Goal: Information Seeking & Learning: Find specific fact

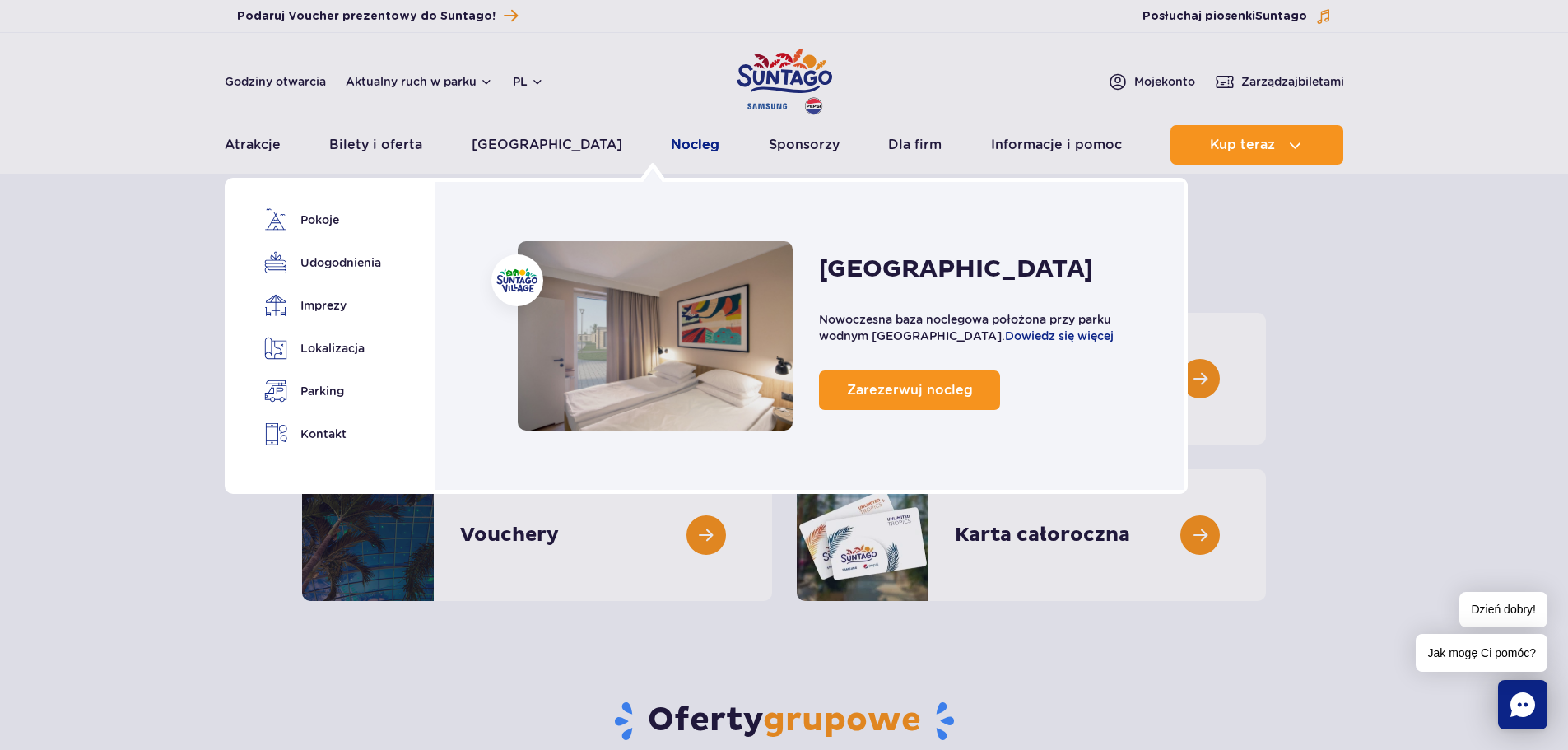
click at [671, 140] on link "Nocleg" at bounding box center [694, 145] width 48 height 40
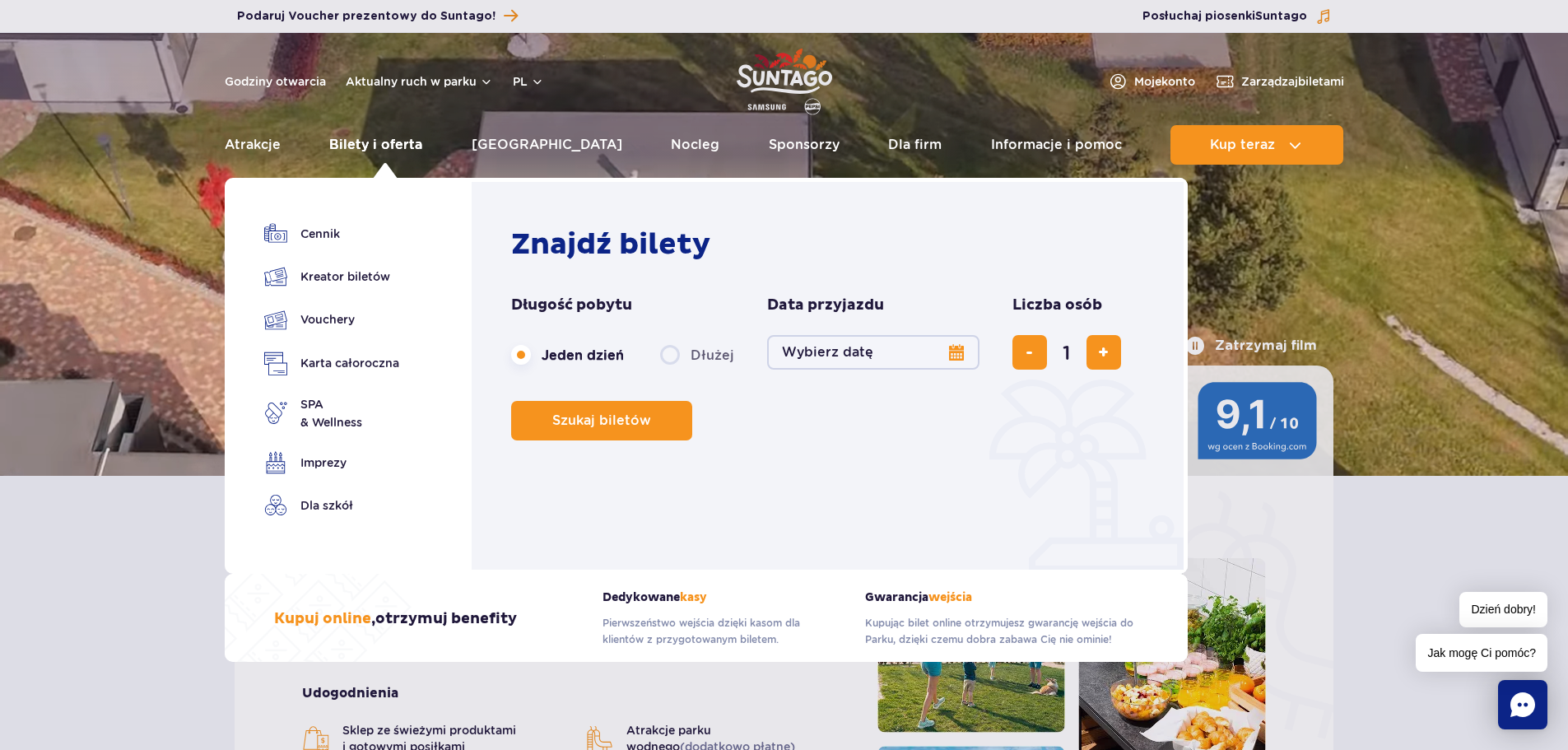
click at [387, 141] on link "Bilety i oferta" at bounding box center [376, 145] width 93 height 40
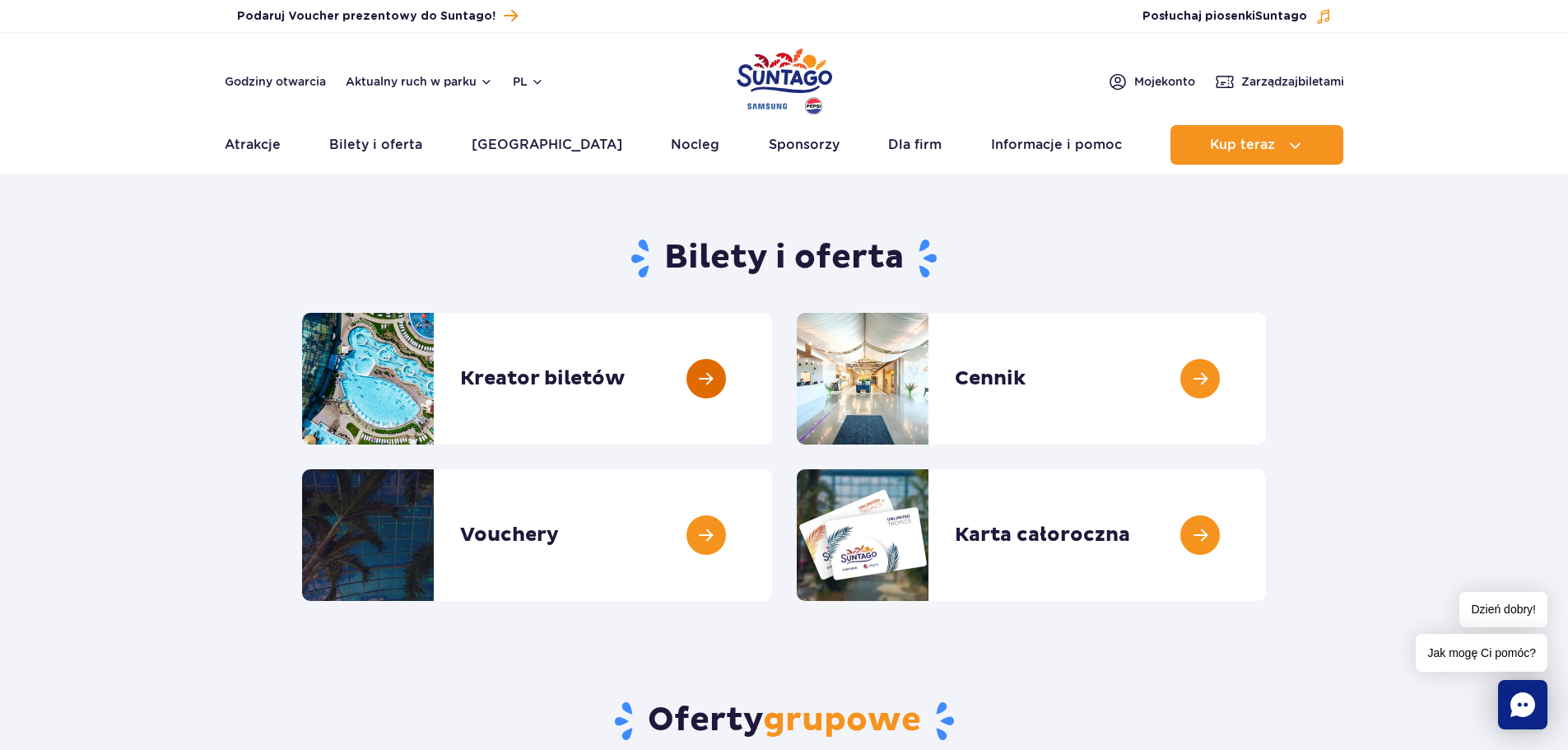
click at [772, 384] on link at bounding box center [772, 378] width 0 height 132
click at [1266, 380] on link at bounding box center [1266, 378] width 0 height 132
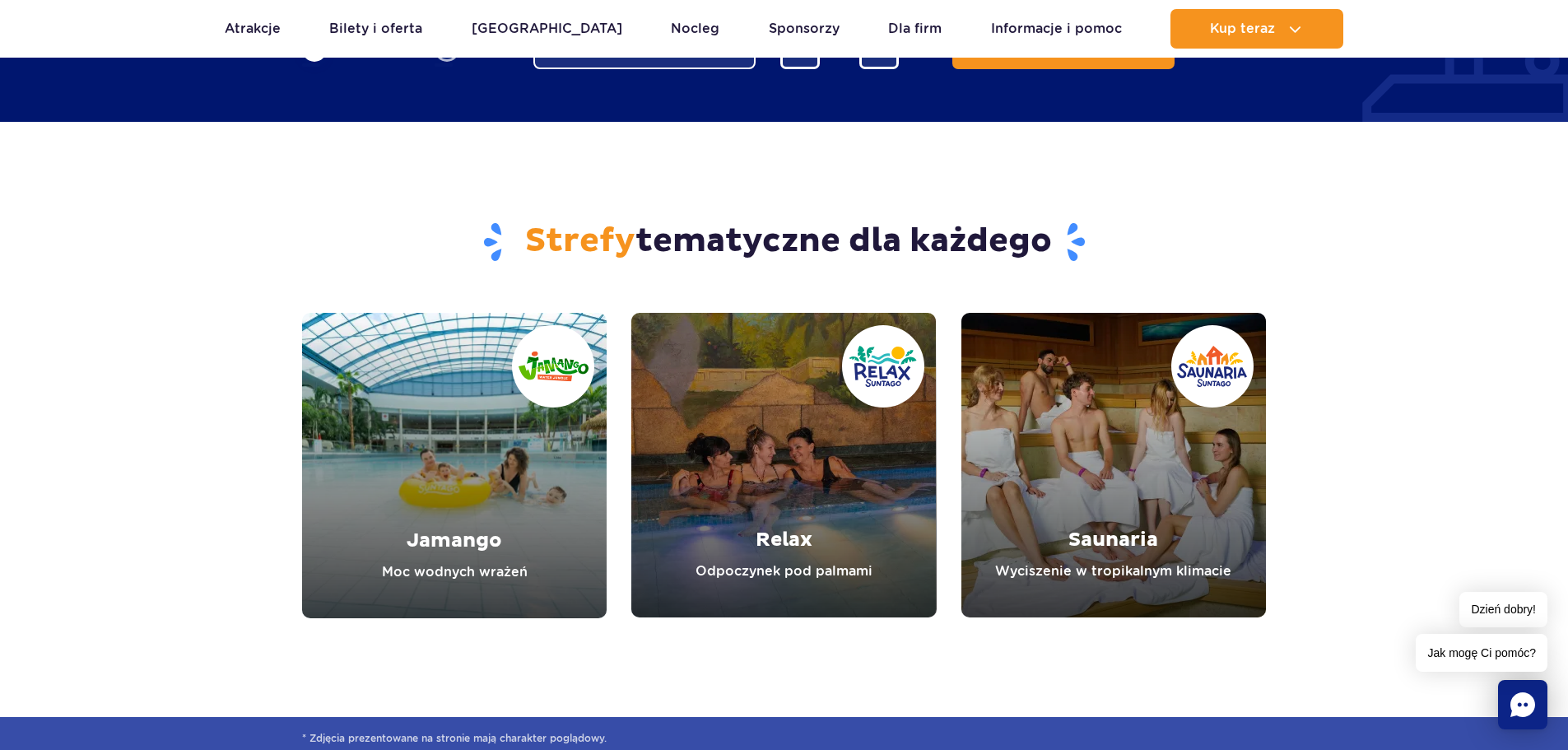
scroll to position [2057, 0]
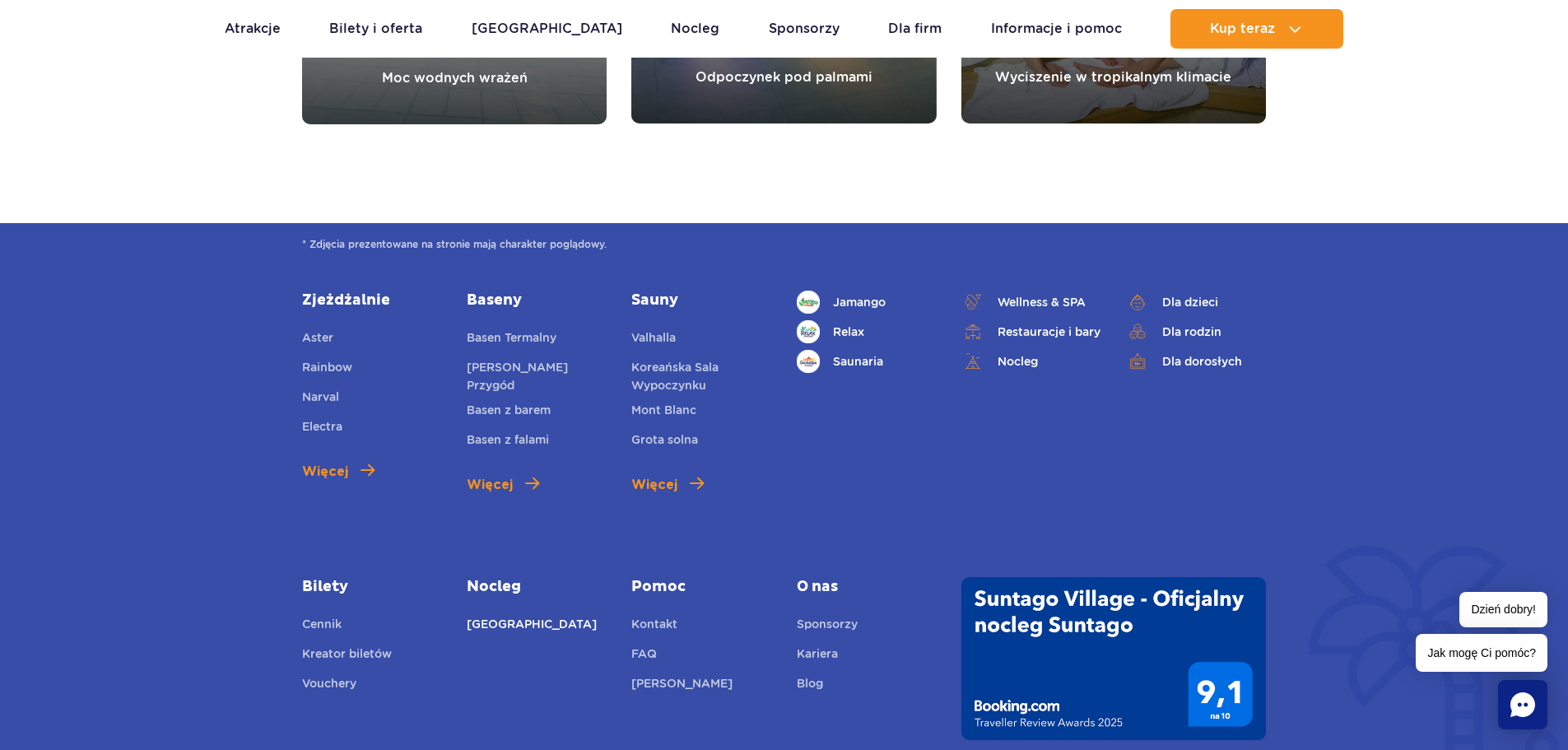
click at [522, 623] on link "[GEOGRAPHIC_DATA]" at bounding box center [532, 627] width 130 height 23
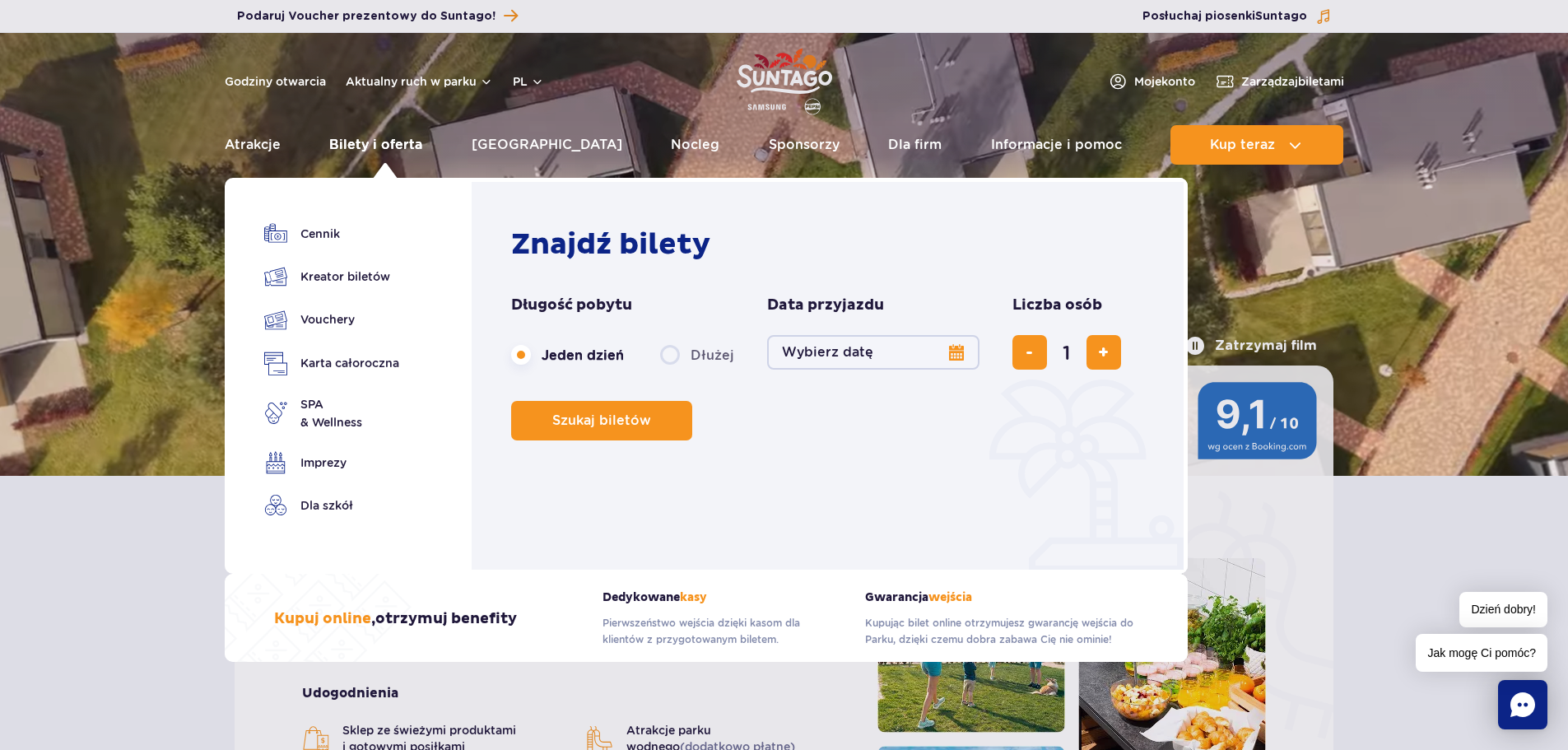
click at [403, 145] on link "Bilety i oferta" at bounding box center [376, 145] width 93 height 40
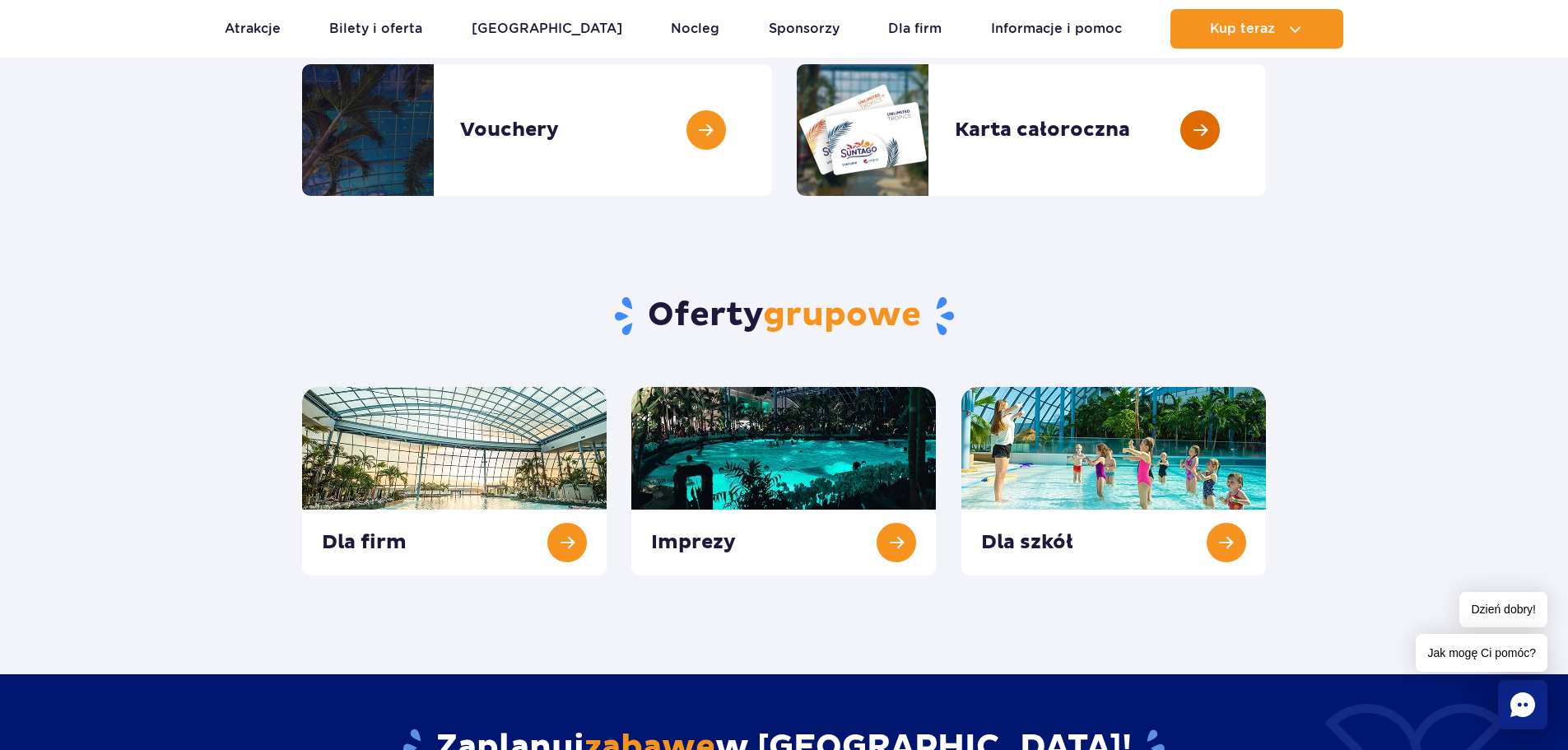
scroll to position [576, 0]
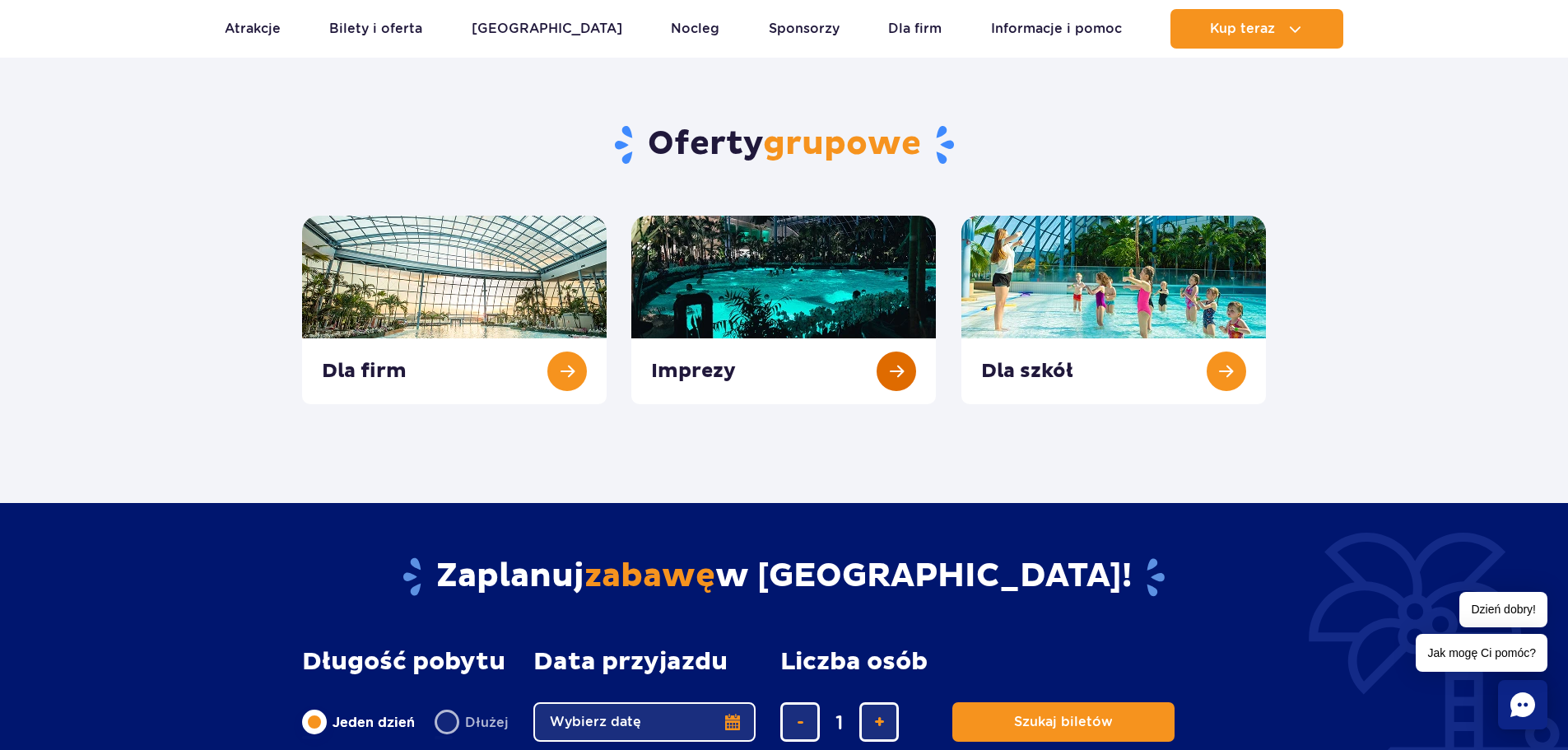
click at [891, 371] on link at bounding box center [784, 309] width 305 height 189
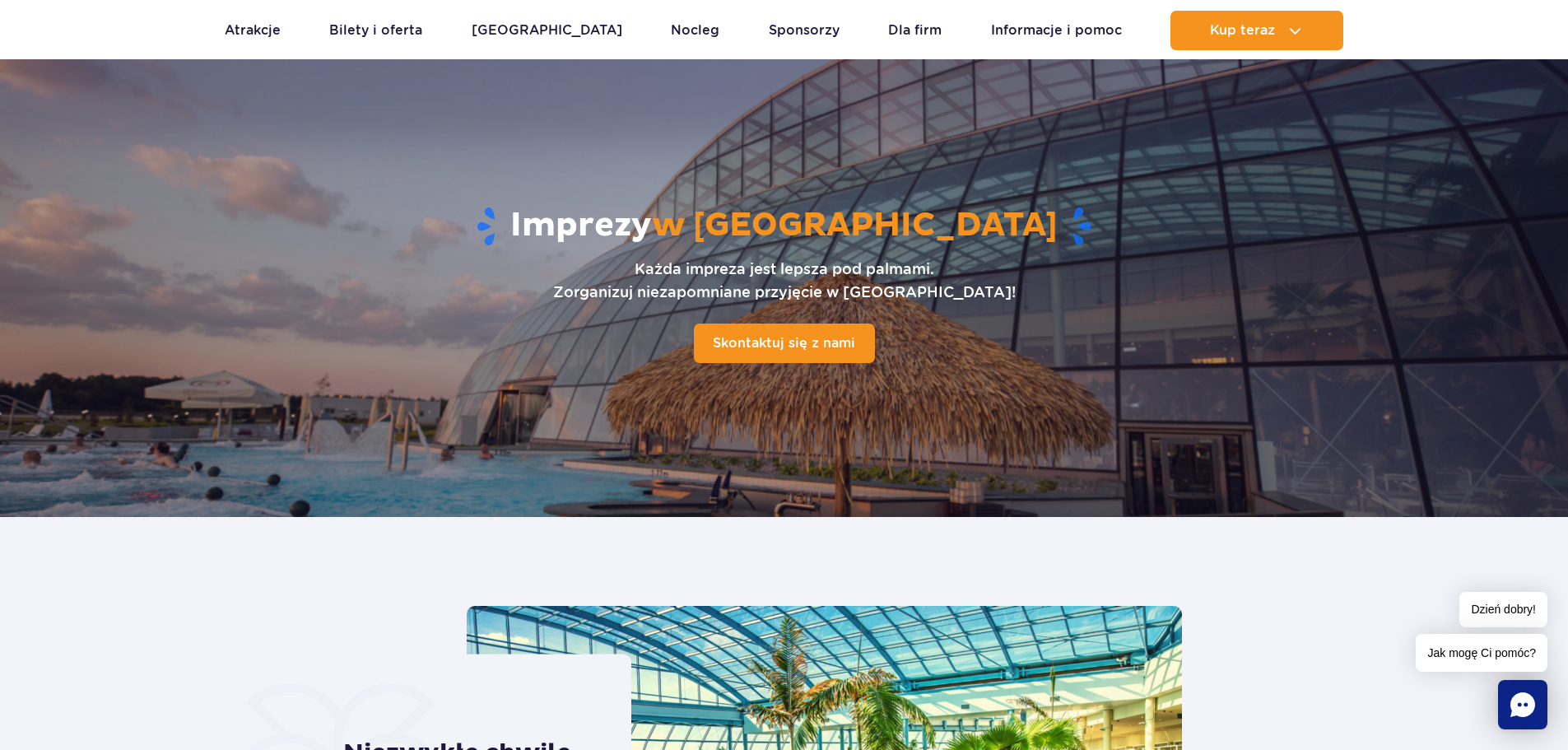
scroll to position [83, 0]
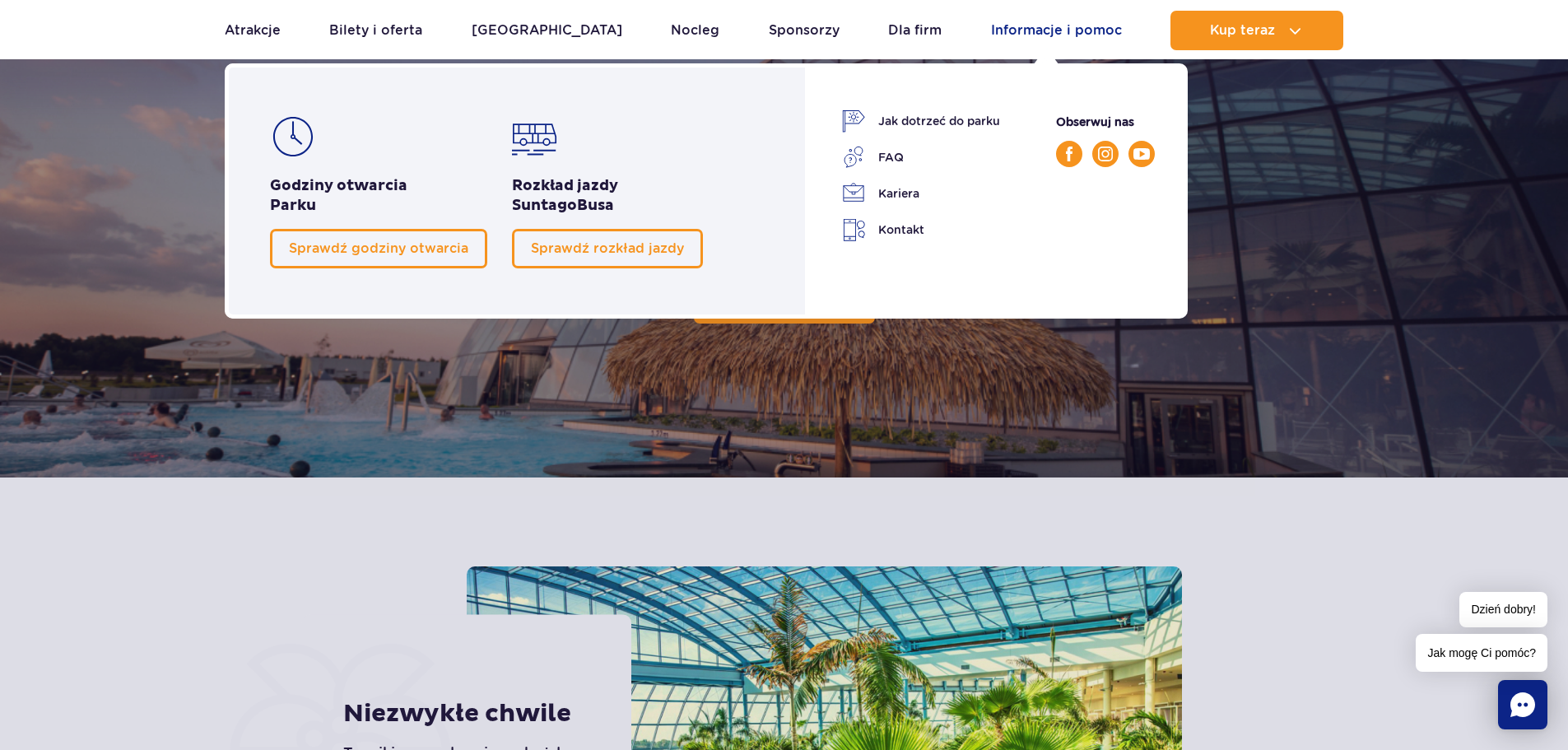
click at [1023, 29] on link "Informacje i pomoc" at bounding box center [1057, 30] width 131 height 40
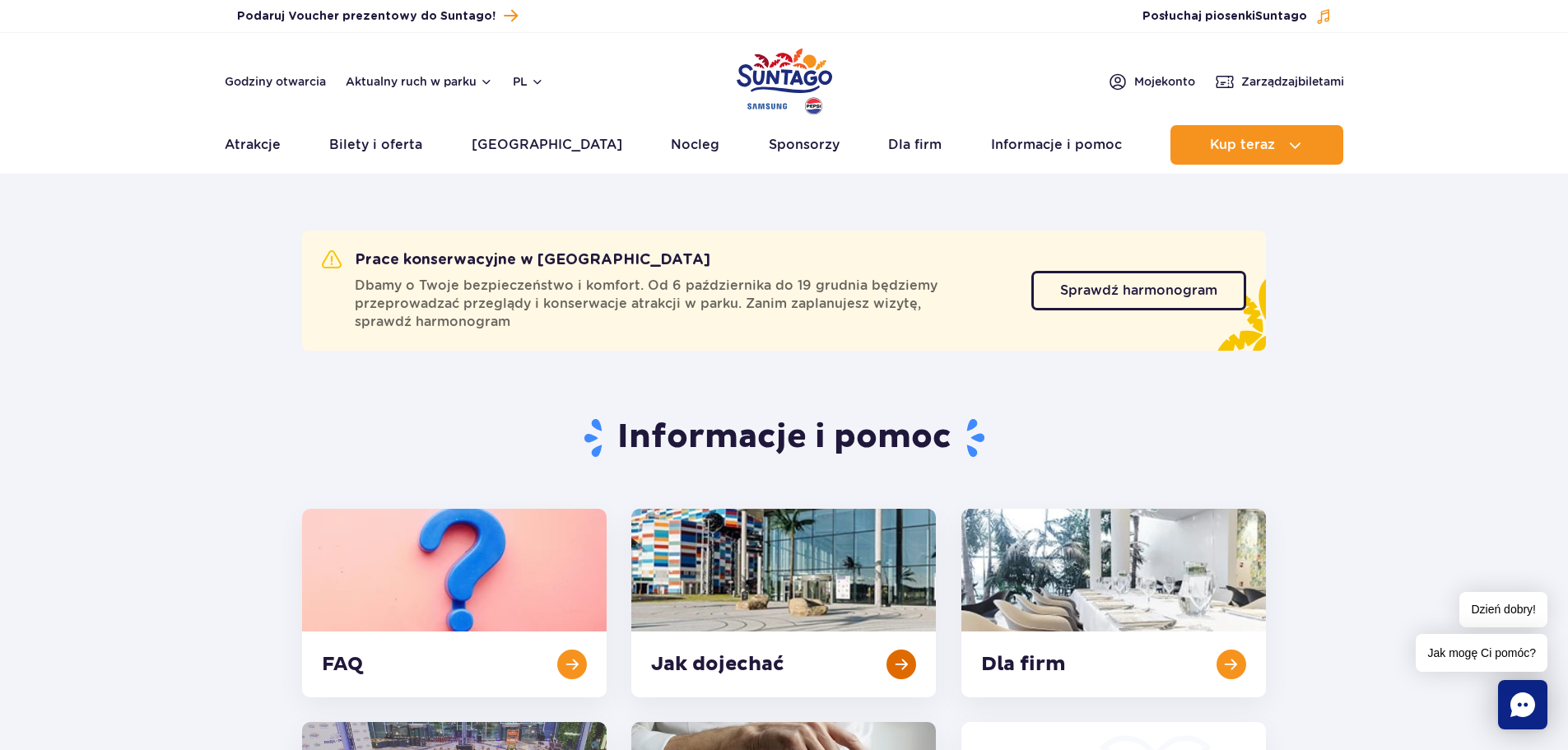
click at [819, 573] on link at bounding box center [784, 603] width 305 height 189
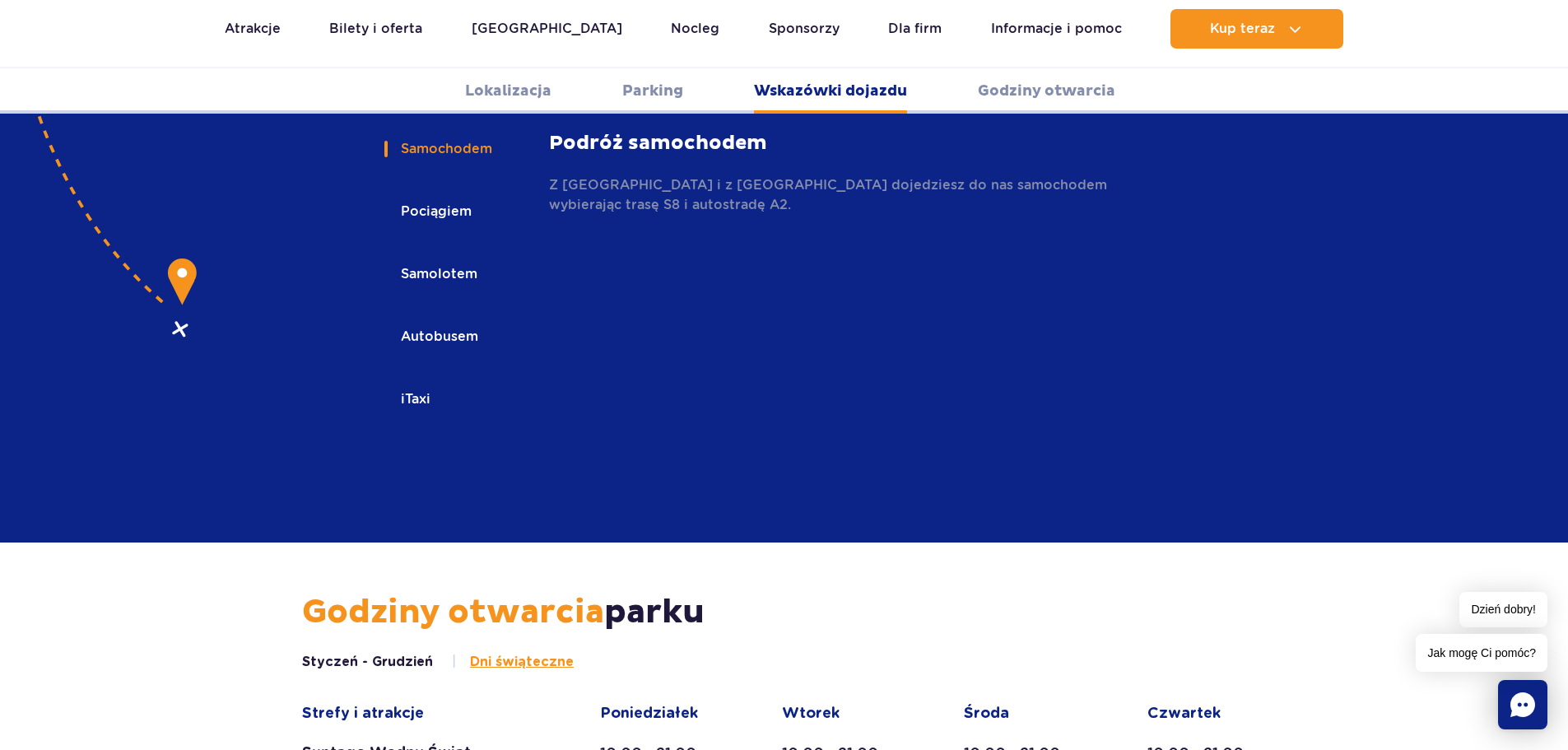
scroll to position [2766, 0]
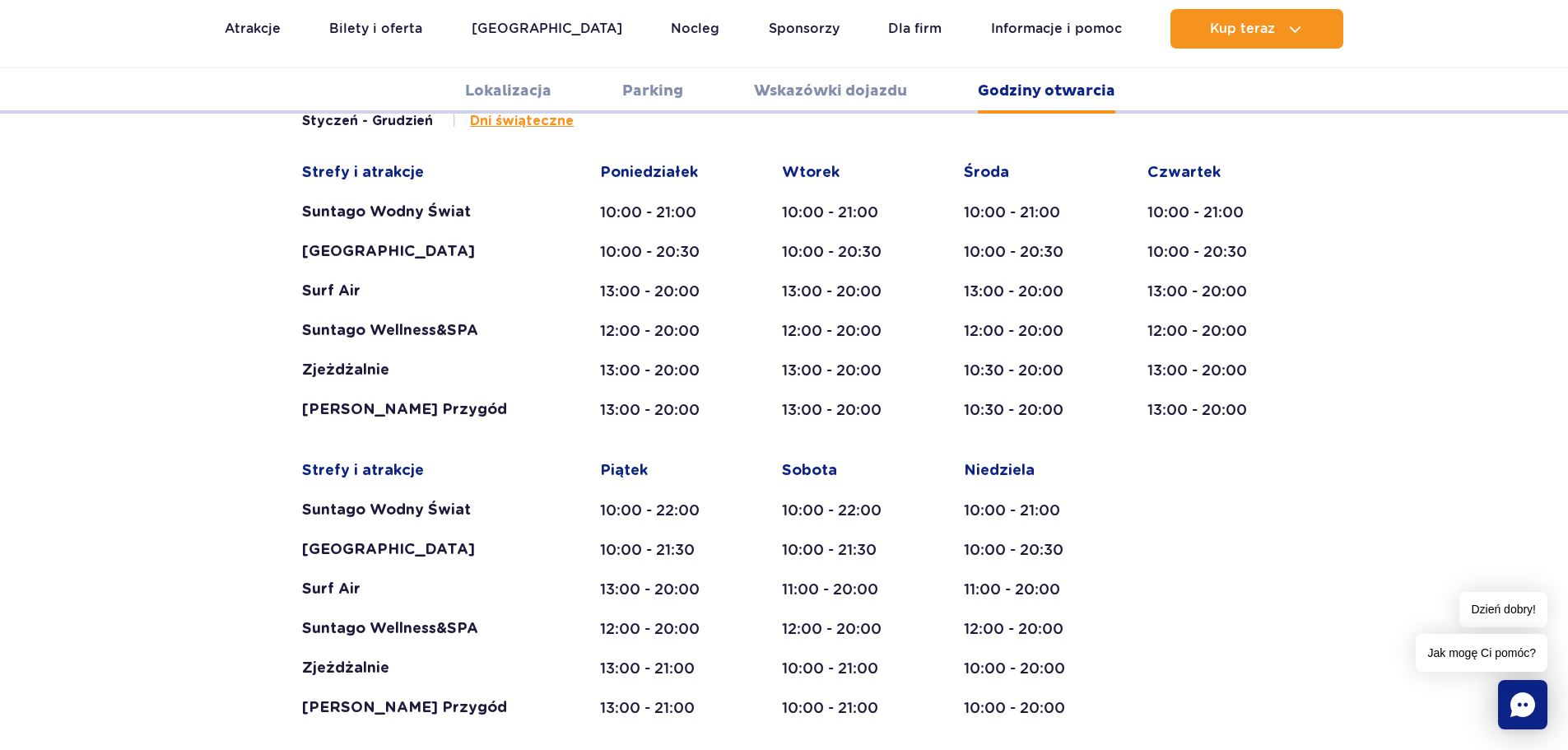
scroll to position [2766, 0]
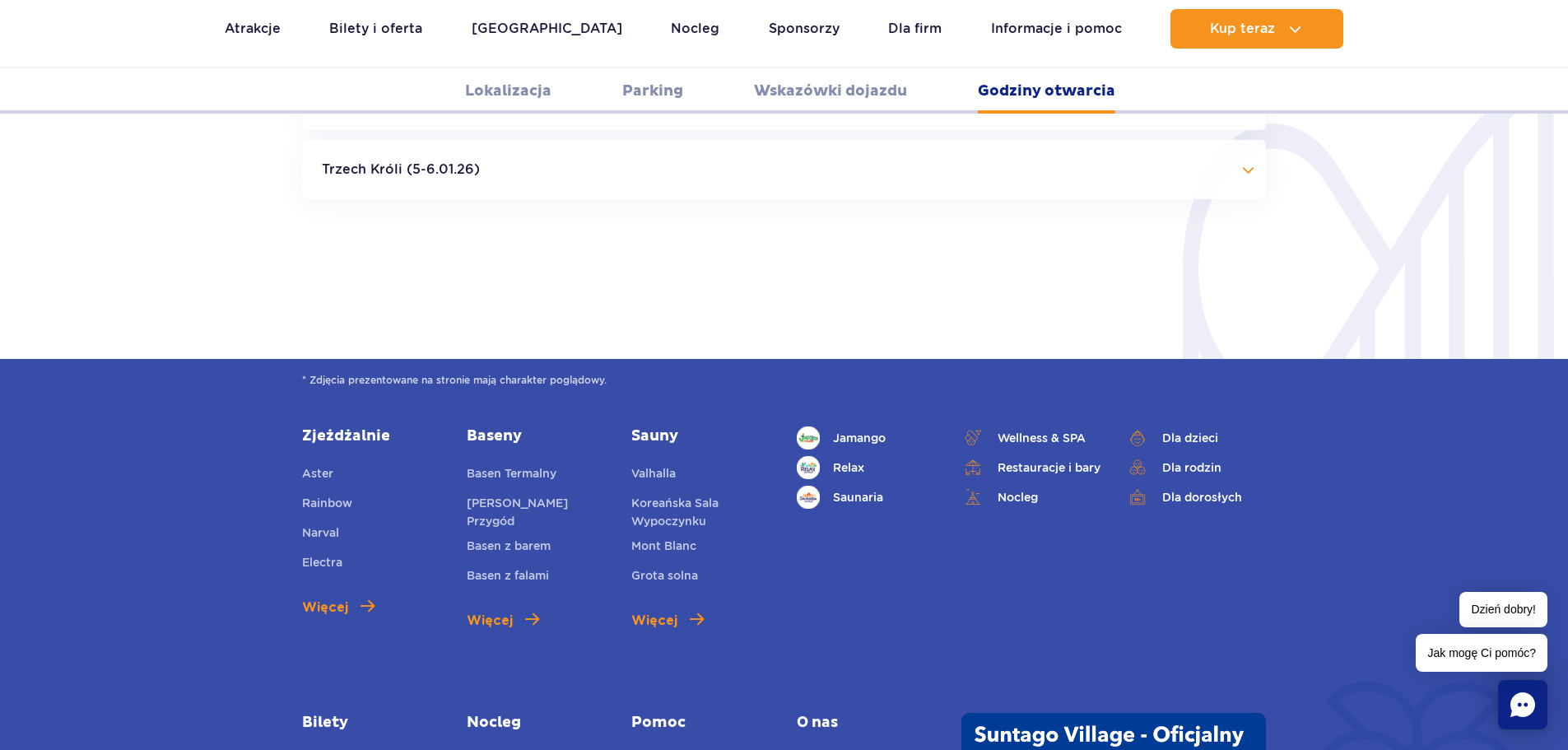
scroll to position [4165, 0]
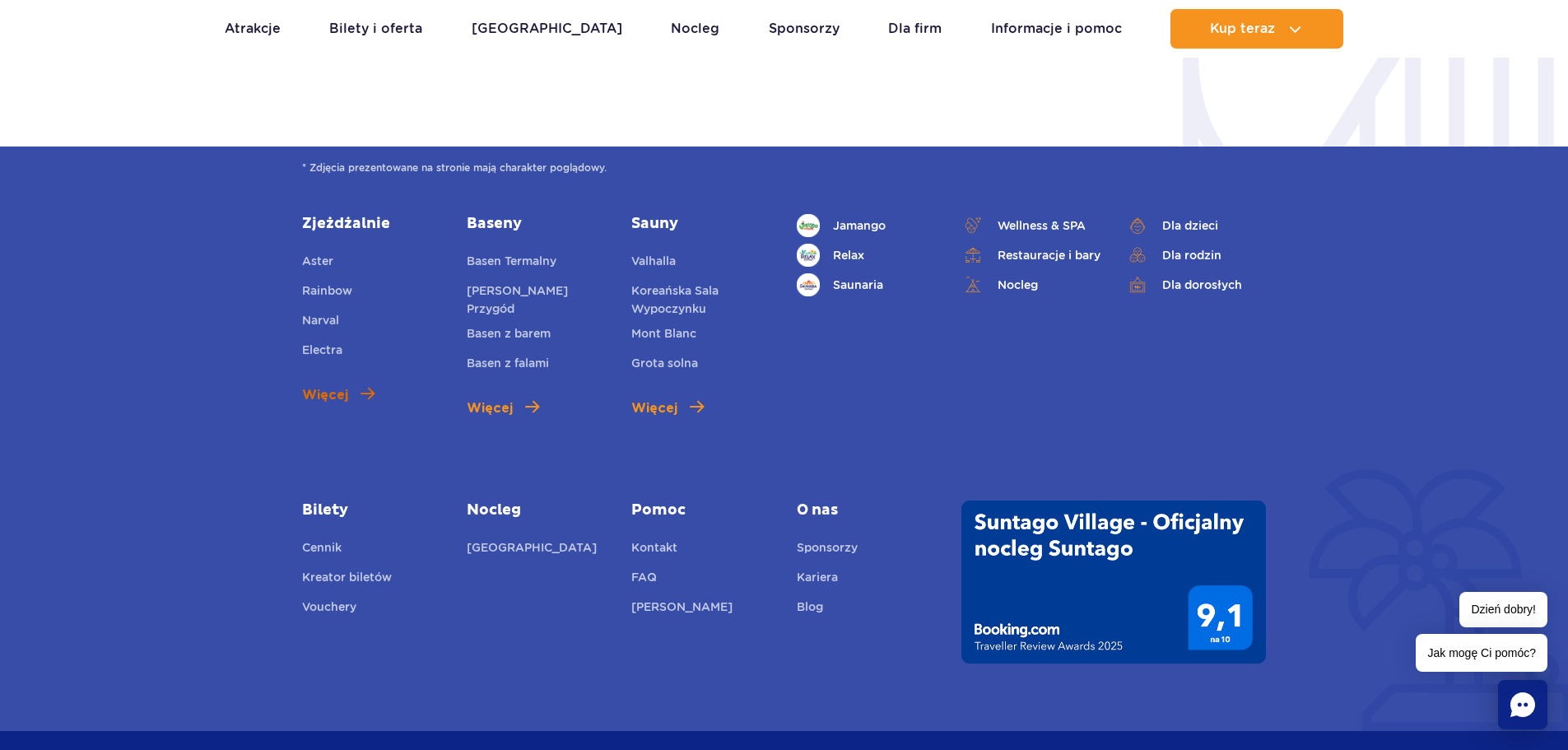
click at [325, 385] on span "Więcej" at bounding box center [325, 395] width 47 height 20
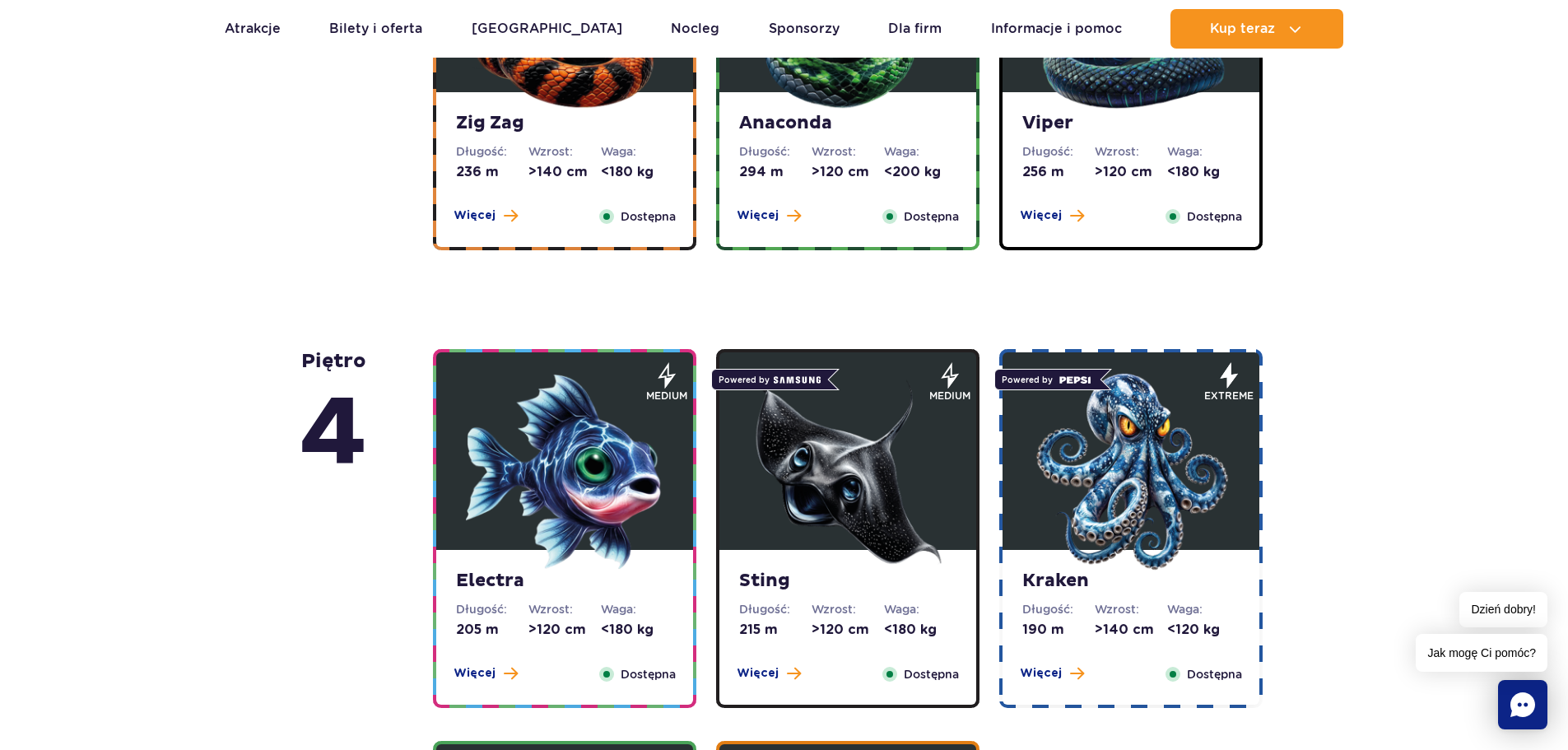
scroll to position [1399, 0]
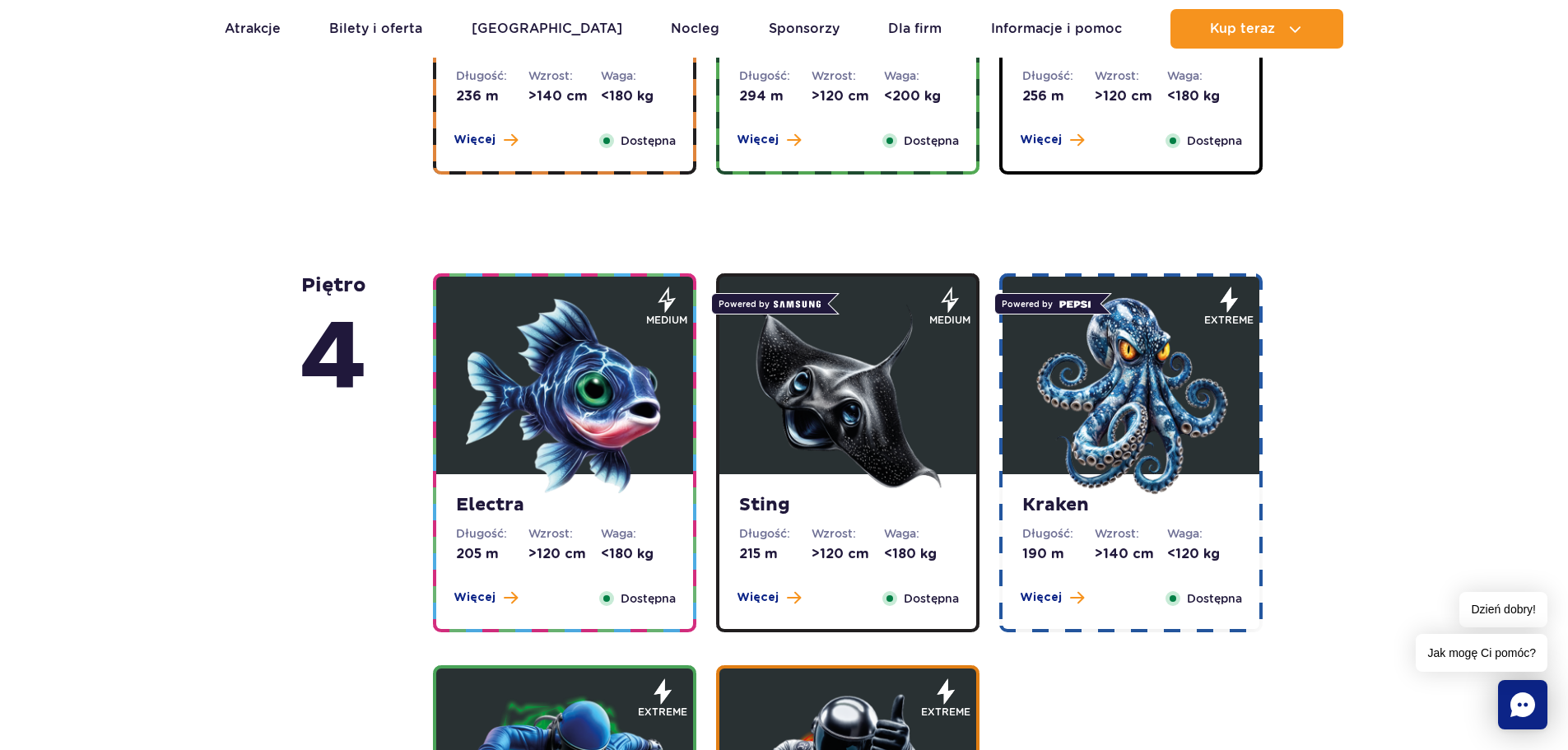
click at [554, 380] on img at bounding box center [565, 396] width 198 height 197
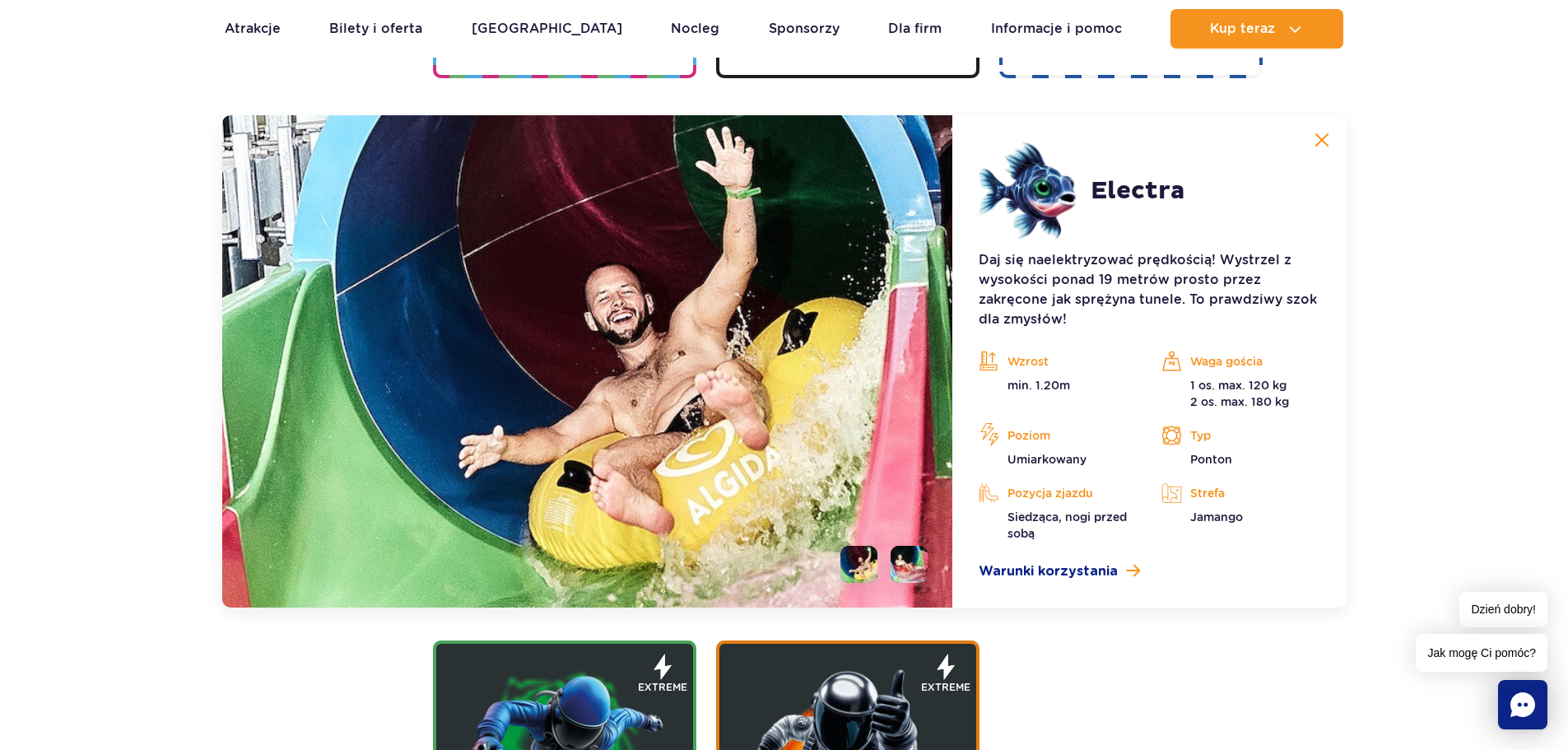
scroll to position [2052, 0]
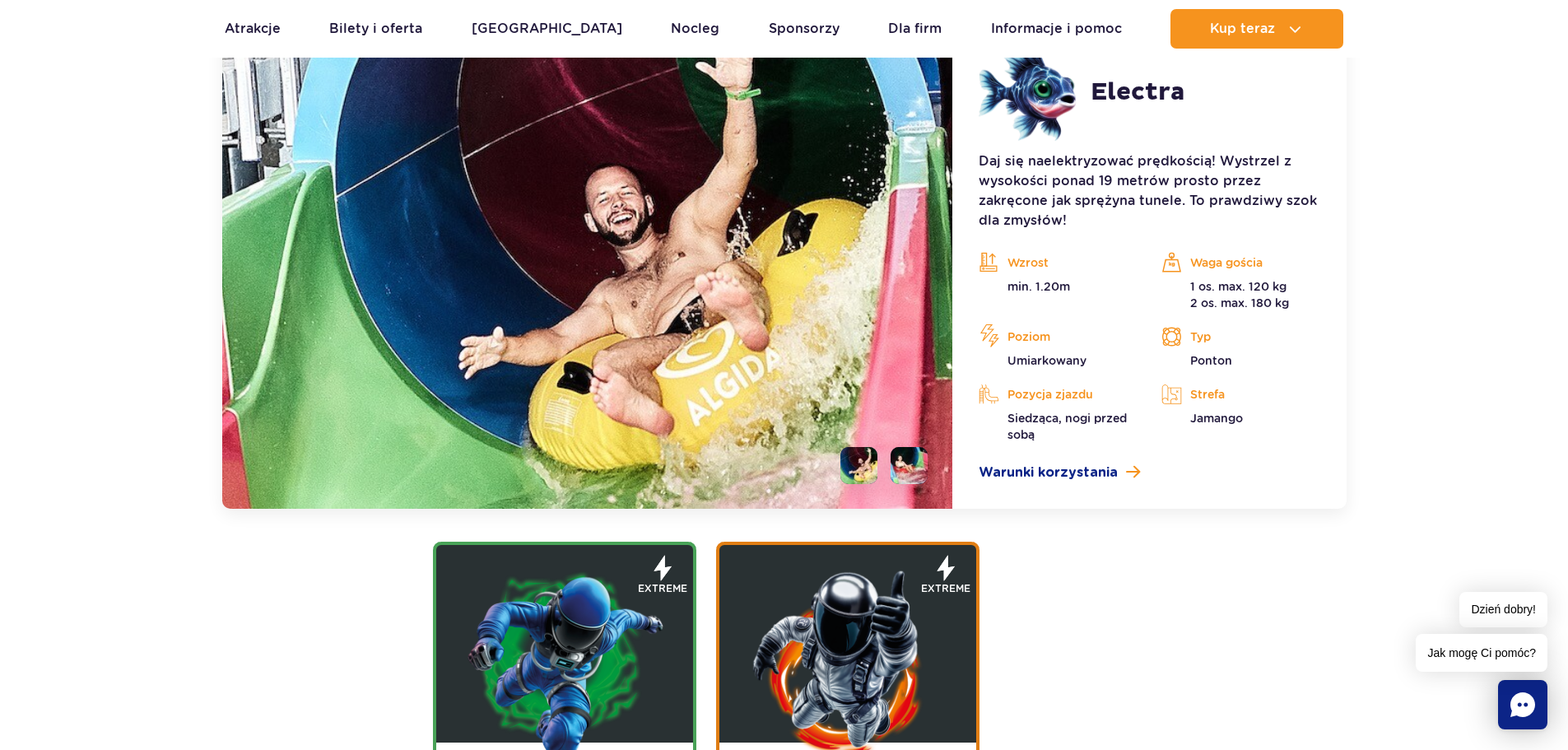
click at [910, 462] on li at bounding box center [909, 465] width 37 height 37
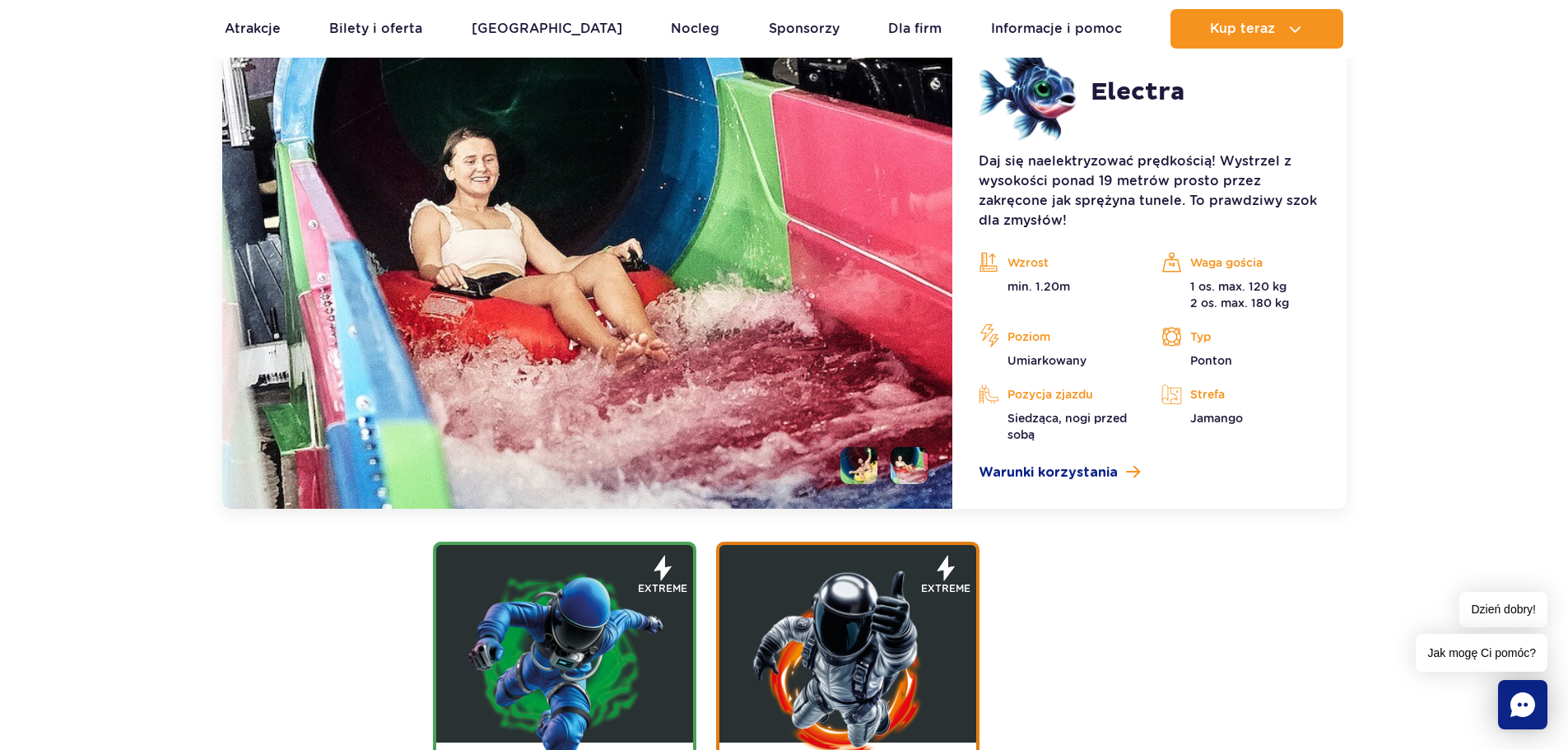
click at [858, 465] on li at bounding box center [859, 465] width 37 height 37
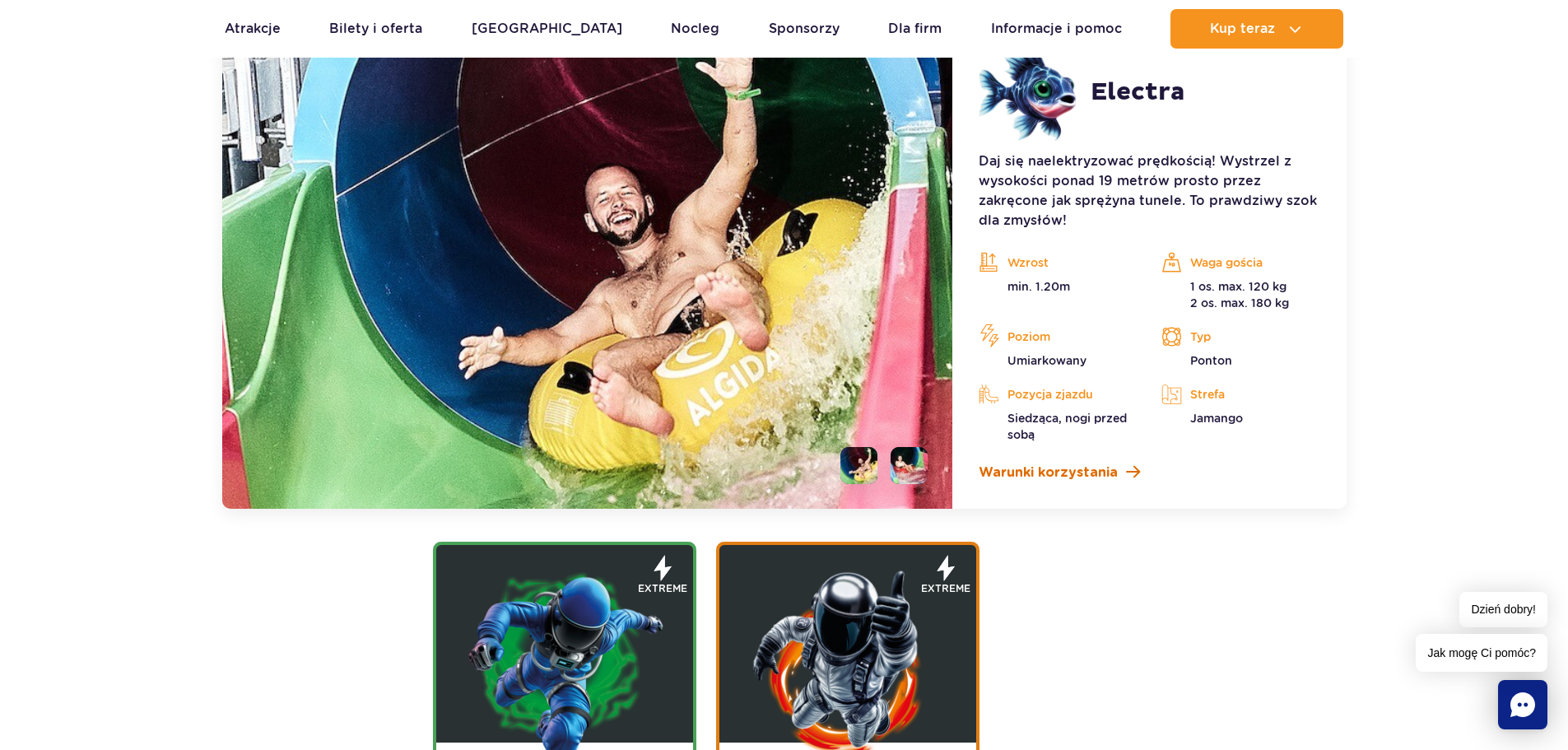
click at [1052, 470] on span "Warunki korzystania" at bounding box center [1048, 472] width 140 height 20
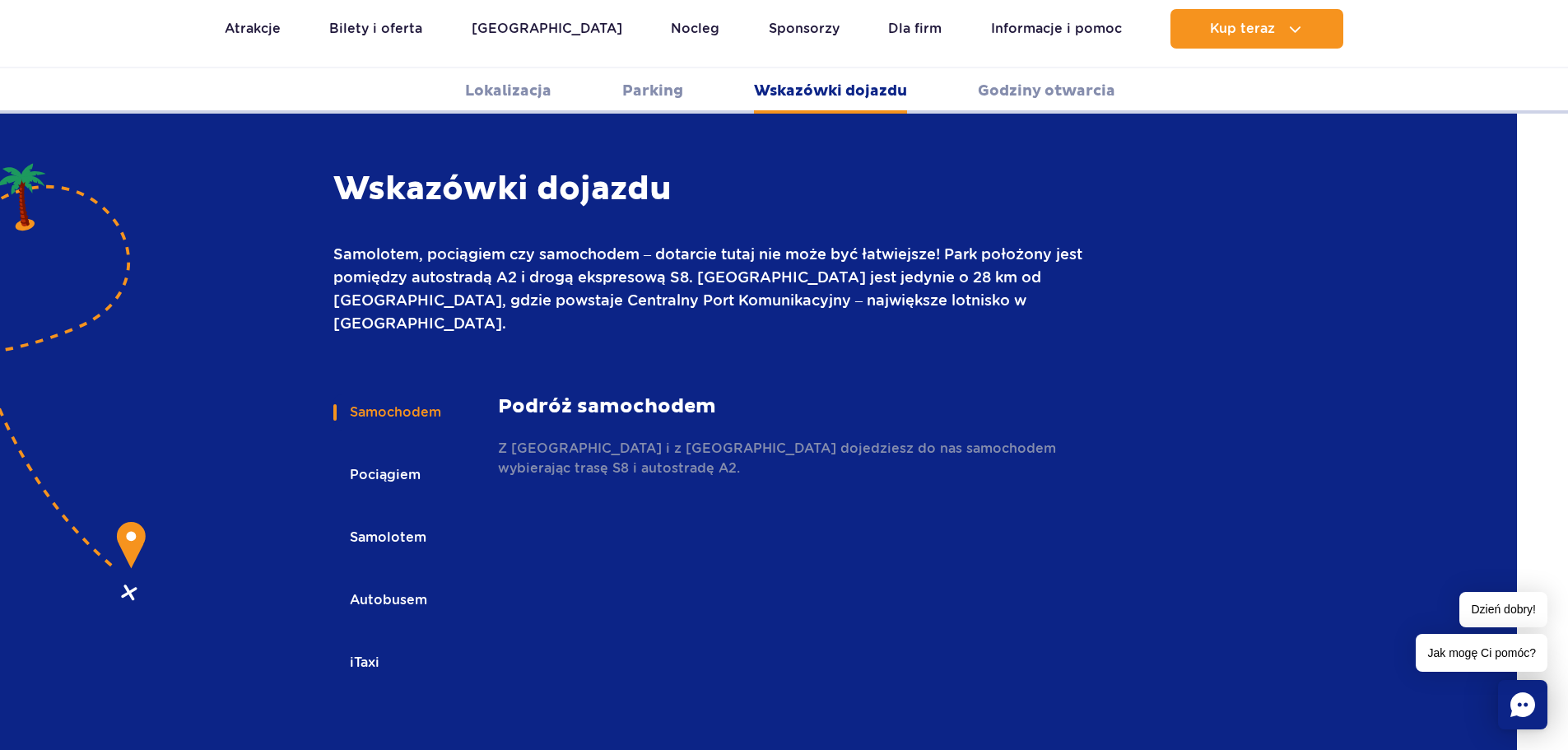
click at [399, 582] on button "Autobusem" at bounding box center [387, 600] width 108 height 36
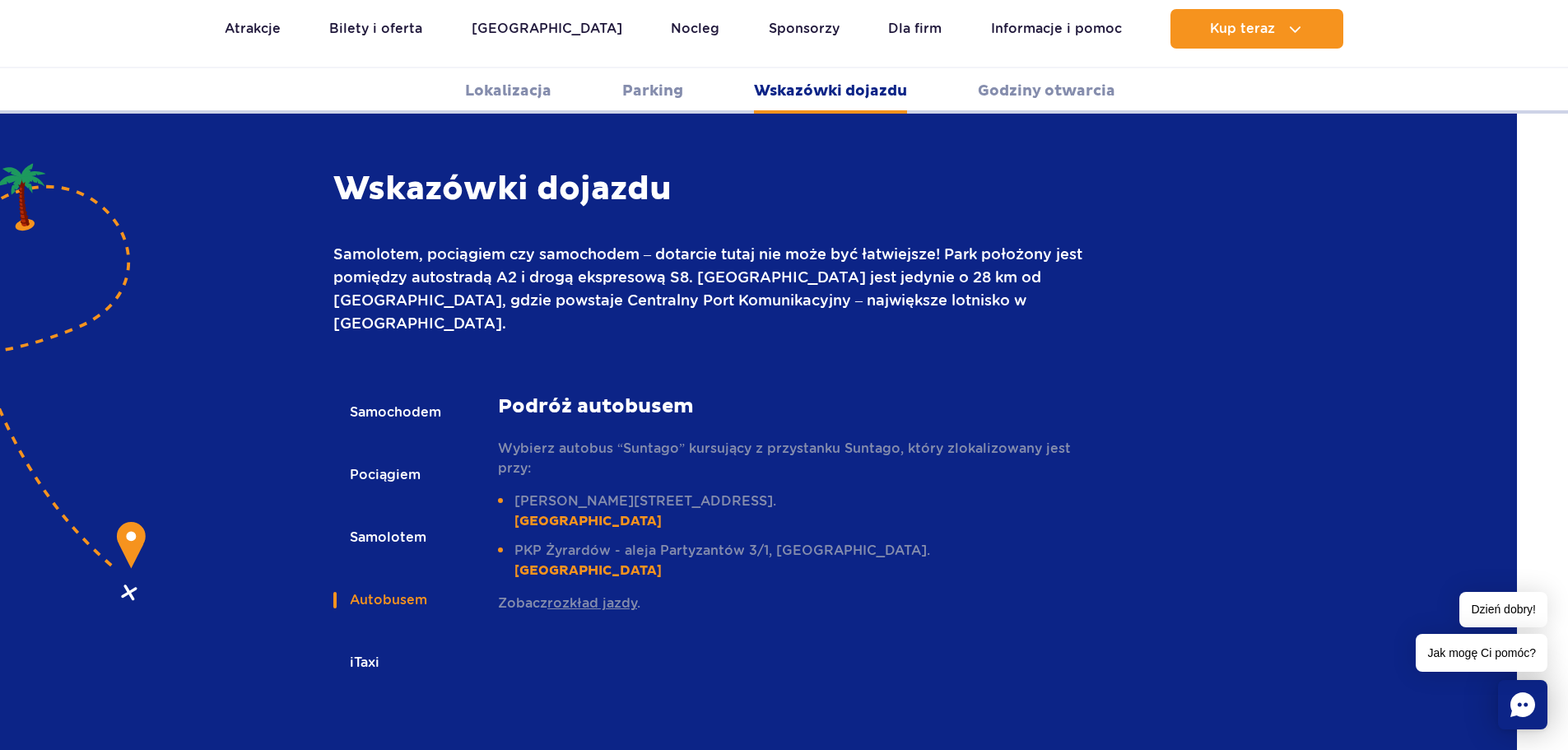
click at [564, 595] on link "rozkład jazdy" at bounding box center [592, 603] width 89 height 15
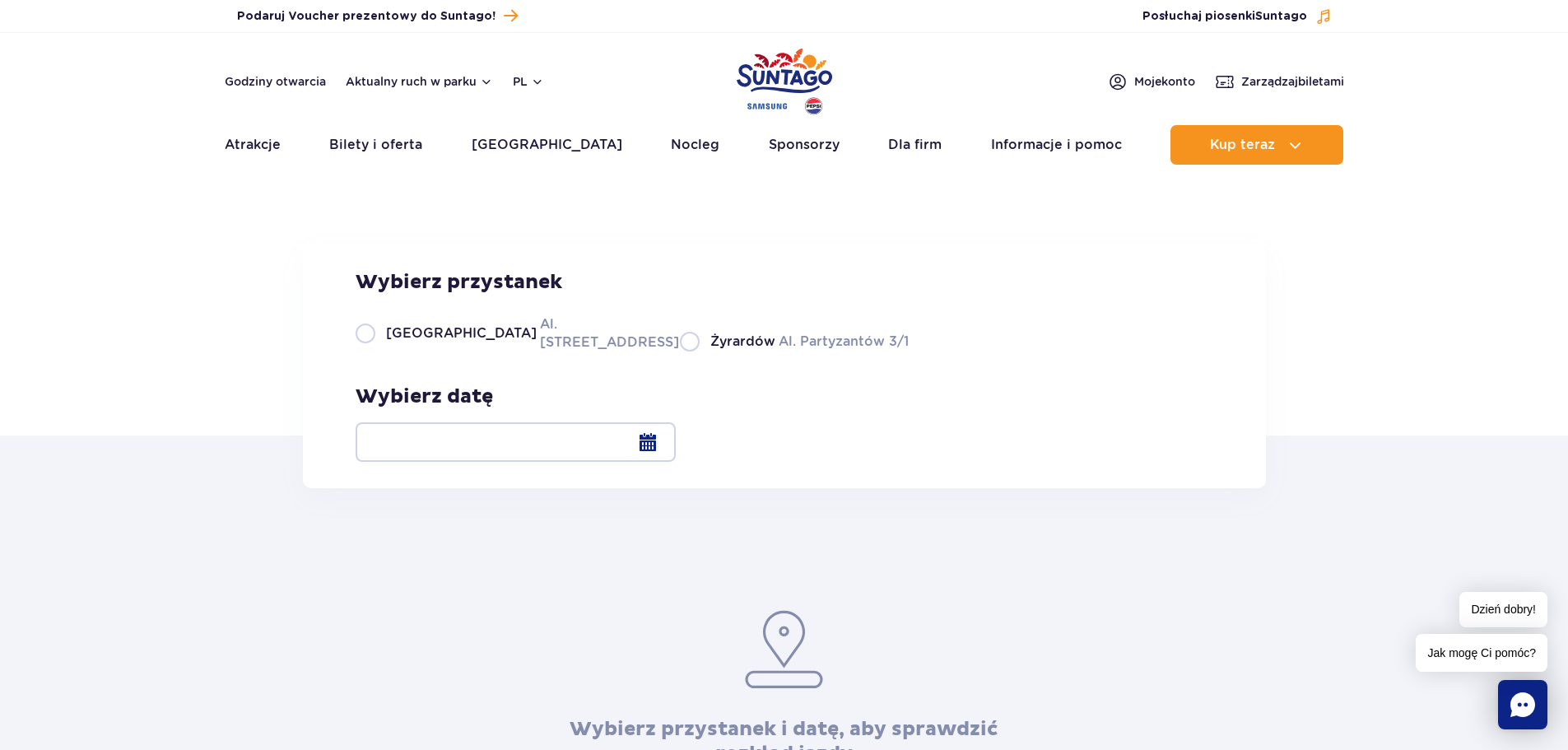
click at [676, 436] on div at bounding box center [515, 442] width 320 height 40
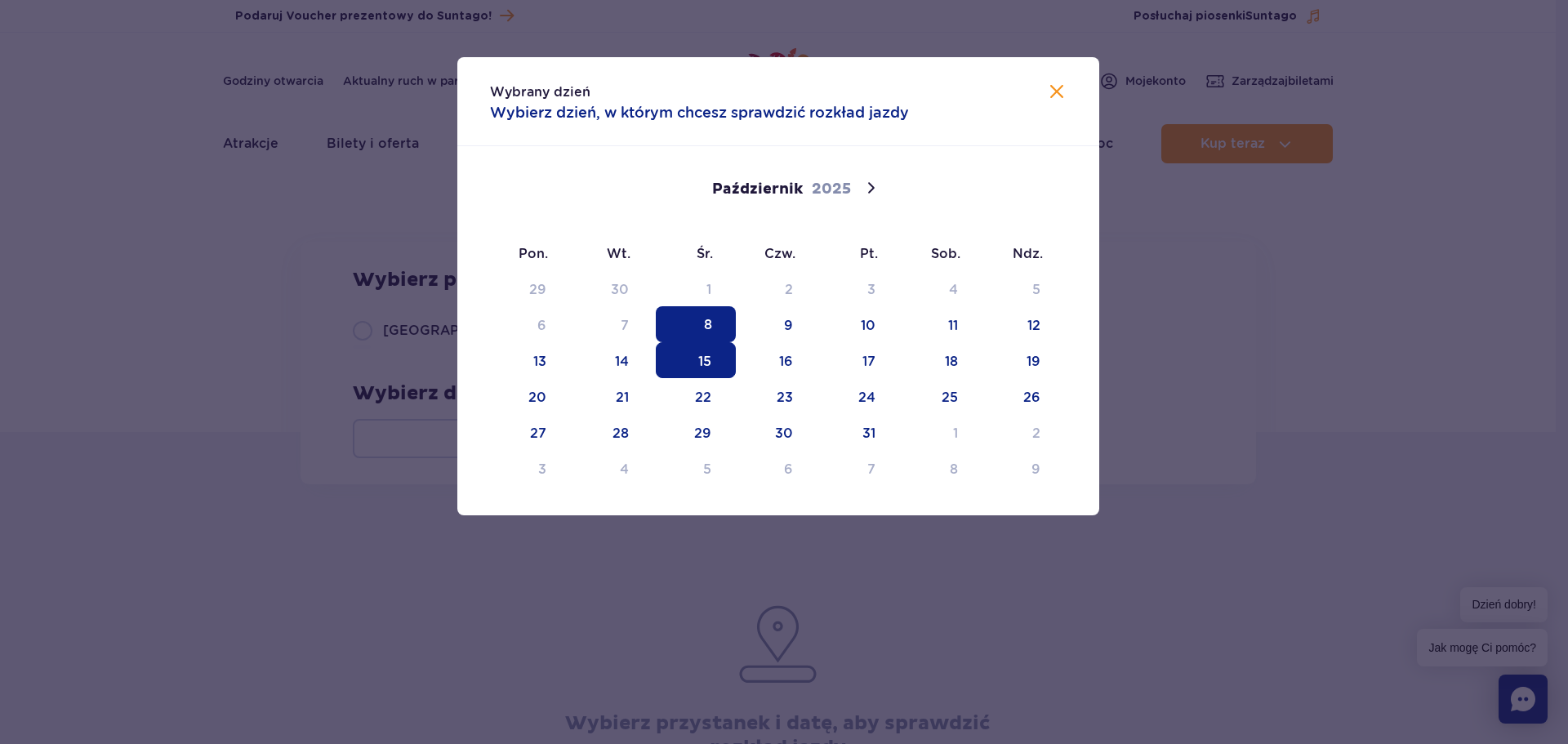
click at [703, 365] on span "15" at bounding box center [695, 360] width 80 height 36
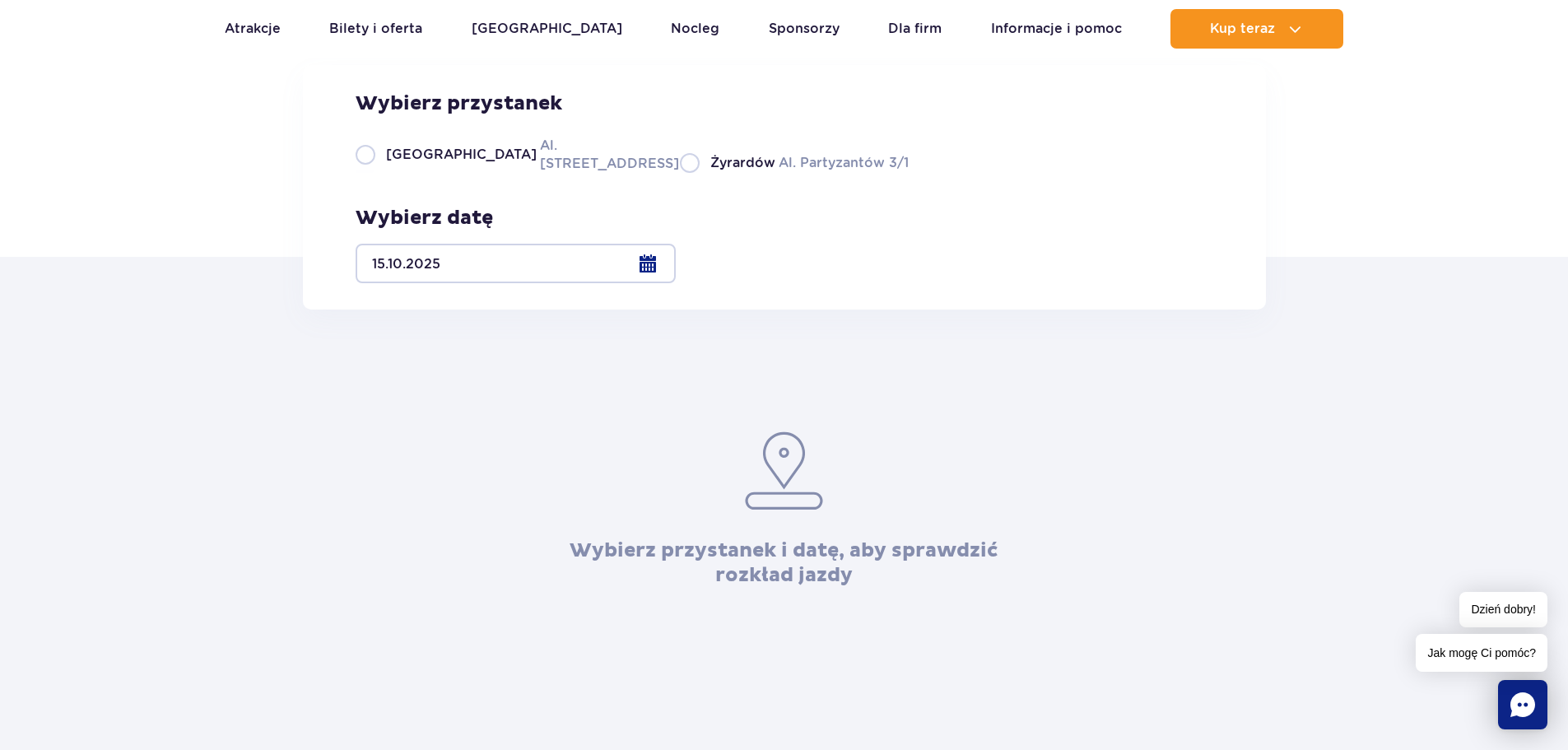
scroll to position [164, 0]
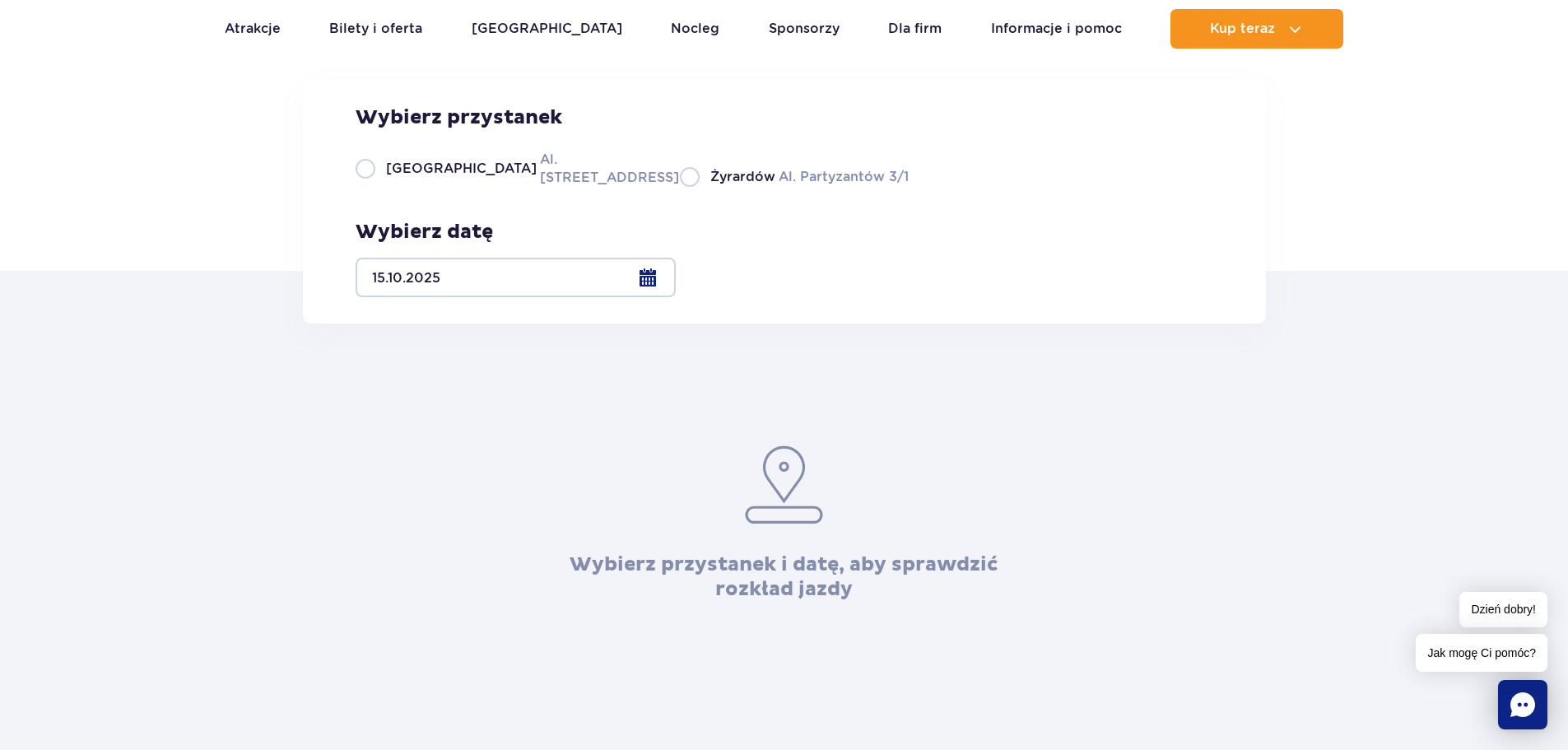
click at [364, 187] on label "Warszawa Al. [STREET_ADDRESS]" at bounding box center [507, 168] width 305 height 37
click at [364, 187] on input "Warszawa Al. [STREET_ADDRESS]" at bounding box center [364, 184] width 18 height 3
radio input "true"
